Goal: Navigation & Orientation: Find specific page/section

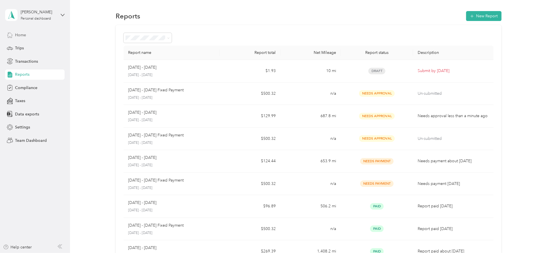
click at [21, 33] on span "Home" at bounding box center [20, 35] width 11 height 6
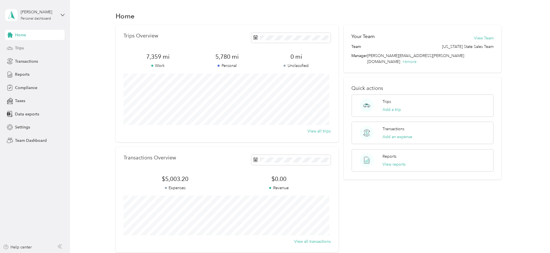
click at [25, 47] on div "Trips" at bounding box center [35, 48] width 60 height 10
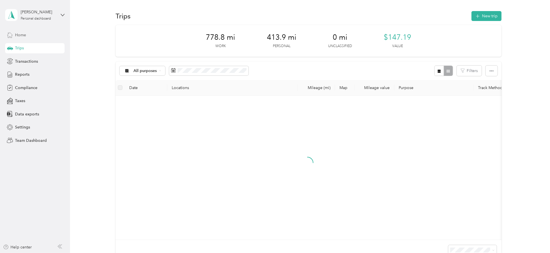
click at [21, 35] on span "Home" at bounding box center [20, 35] width 11 height 6
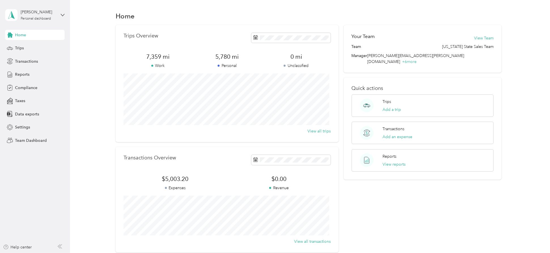
click at [17, 33] on span "Home" at bounding box center [20, 35] width 11 height 6
click at [37, 13] on div "[PERSON_NAME]" at bounding box center [38, 12] width 35 height 6
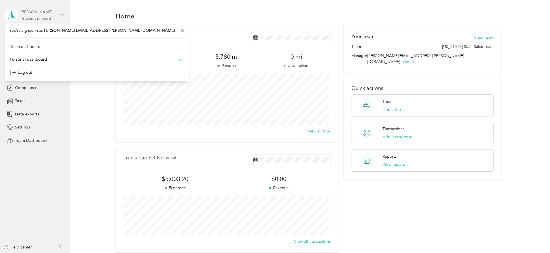
click at [34, 15] on div "[PERSON_NAME] Personal dashboard" at bounding box center [38, 14] width 35 height 11
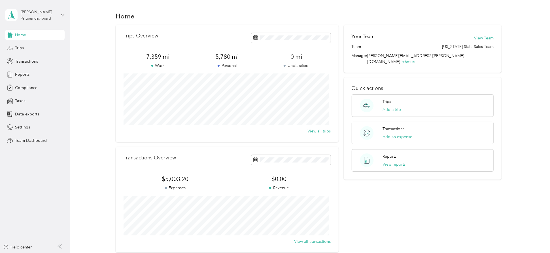
click at [17, 34] on span "Home" at bounding box center [20, 35] width 11 height 6
click at [30, 14] on div "[PERSON_NAME]" at bounding box center [38, 12] width 35 height 6
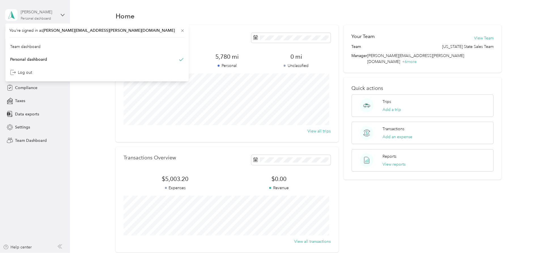
click at [27, 14] on div "[PERSON_NAME]" at bounding box center [38, 12] width 35 height 6
